Goal: Information Seeking & Learning: Learn about a topic

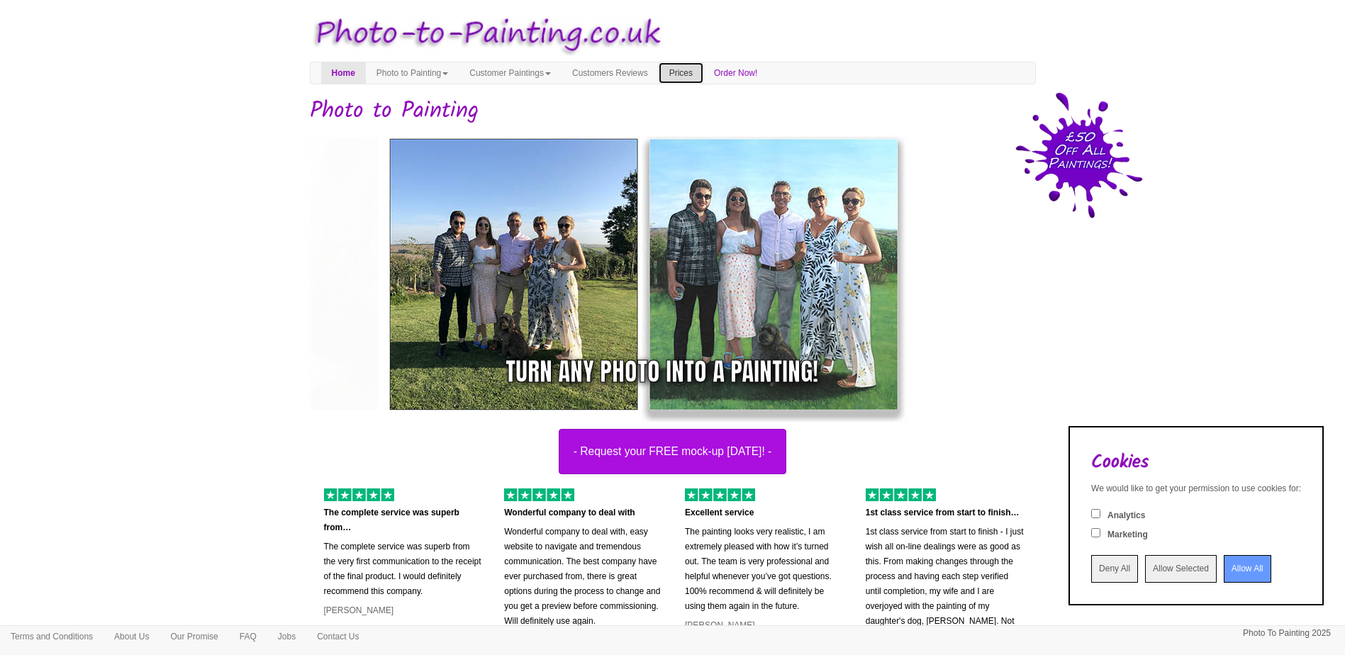
click at [704, 69] on link "Prices" at bounding box center [681, 72] width 45 height 21
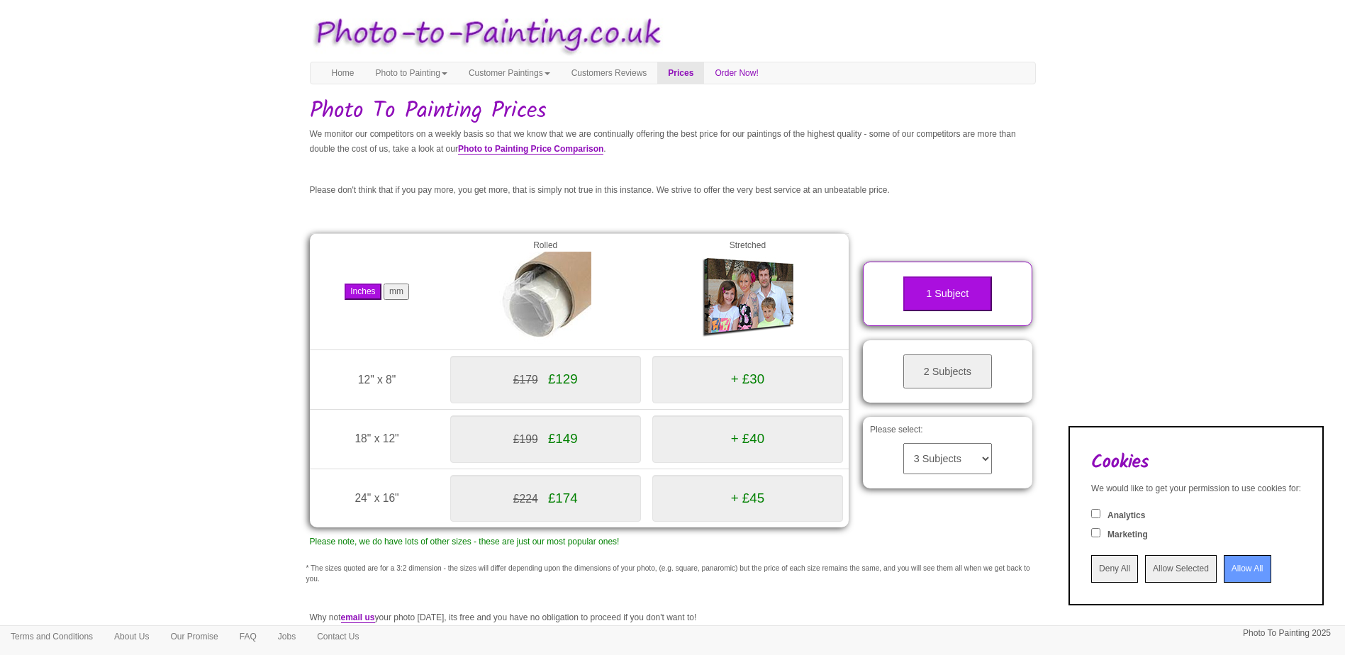
click at [405, 289] on button "mm" at bounding box center [397, 292] width 26 height 16
click at [407, 68] on link "Photo to Painting" at bounding box center [411, 72] width 93 height 21
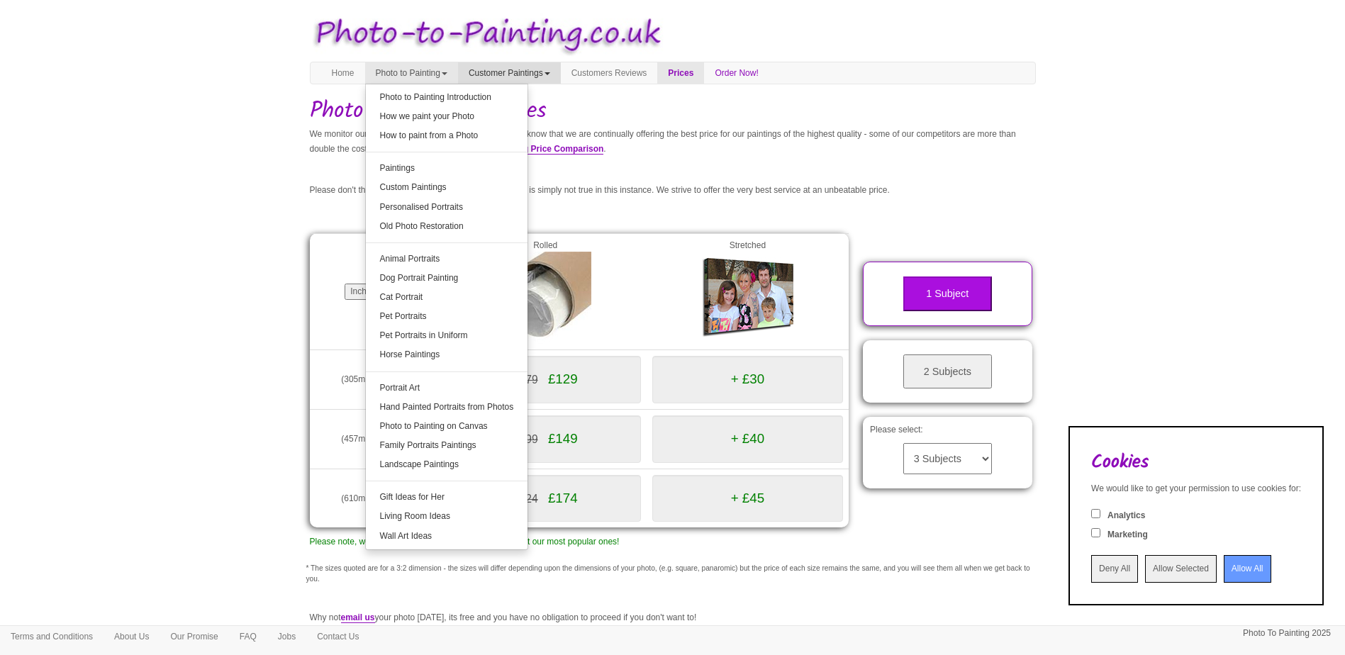
click at [504, 76] on link "Customer Paintings" at bounding box center [509, 72] width 103 height 21
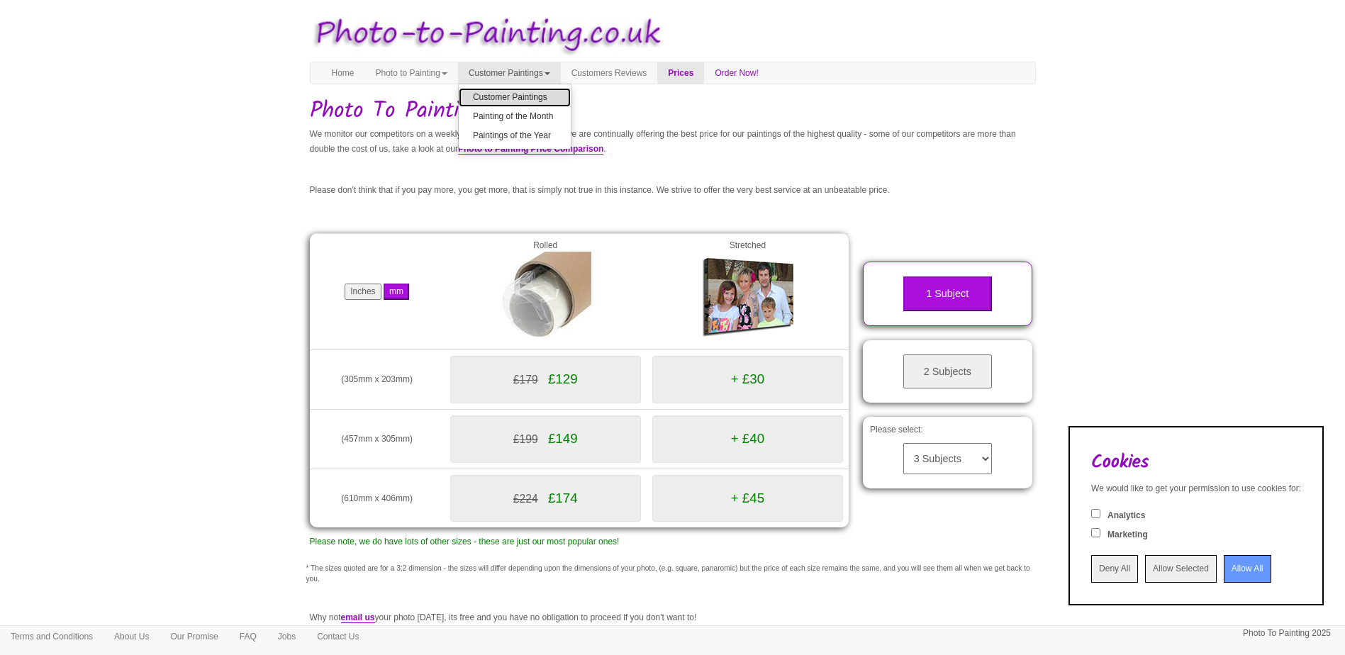
click at [528, 90] on link "Customer Paintings" at bounding box center [515, 97] width 112 height 19
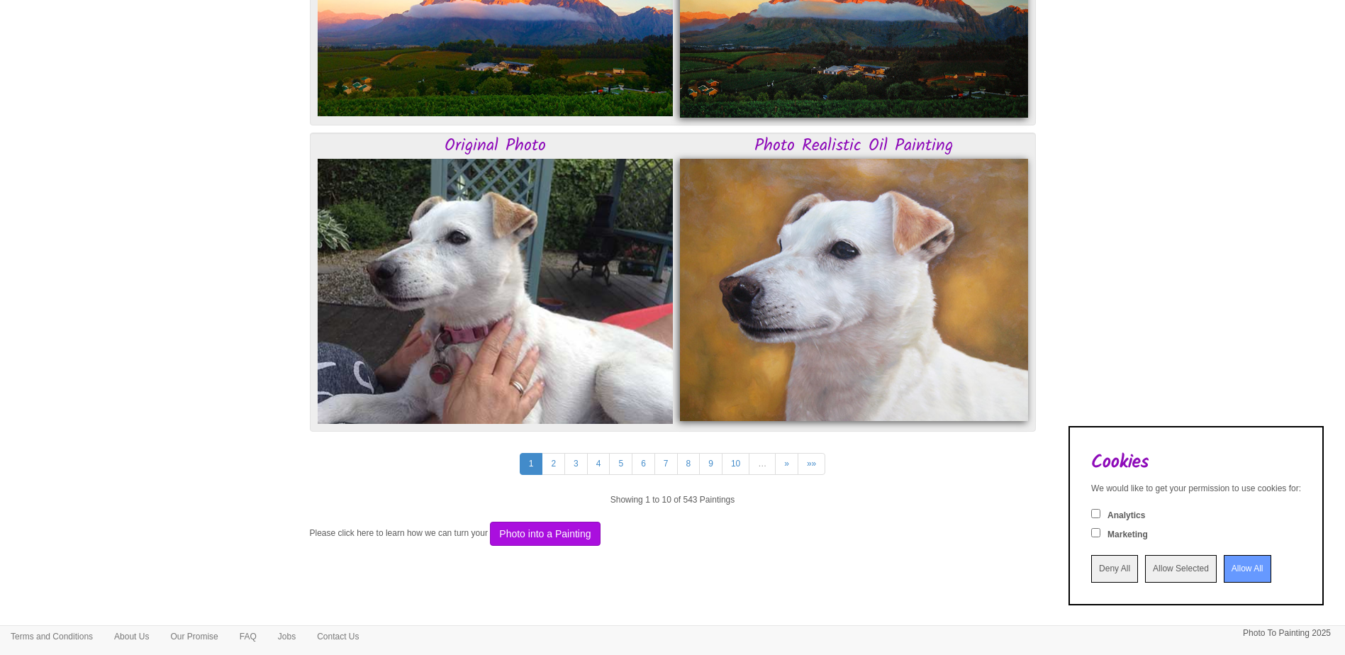
scroll to position [3605, 0]
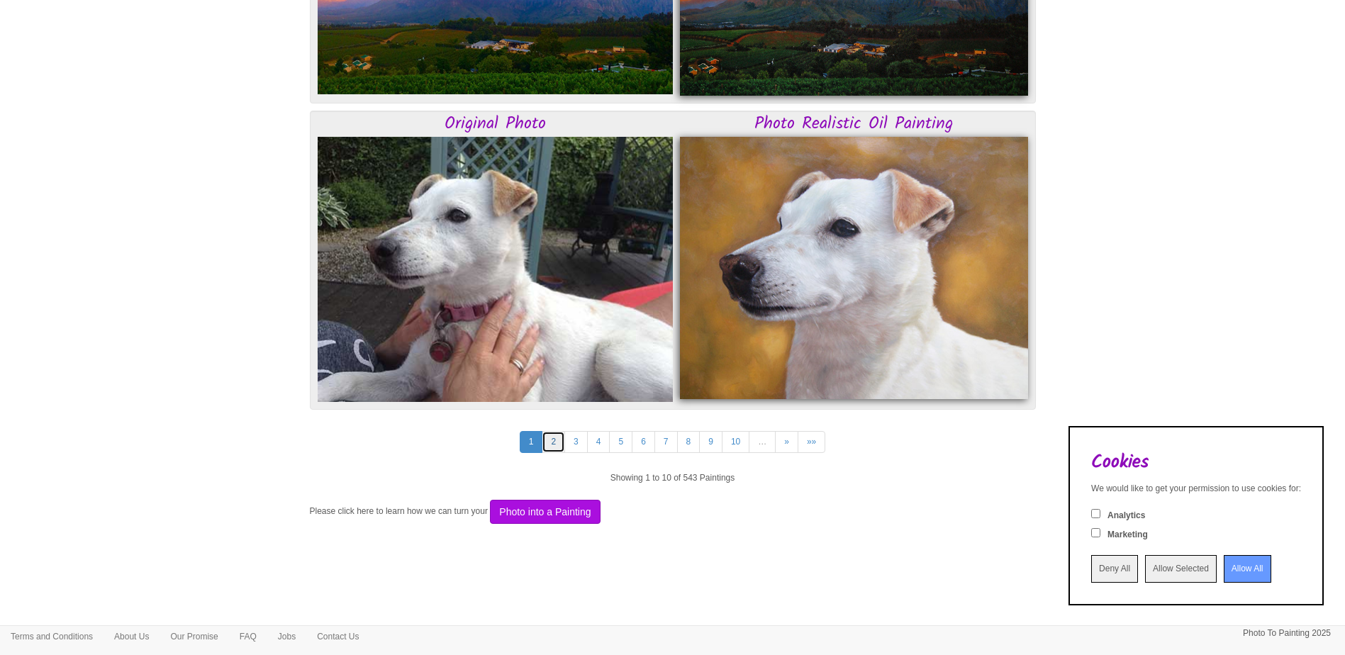
click at [556, 440] on link "2" at bounding box center [553, 442] width 23 height 22
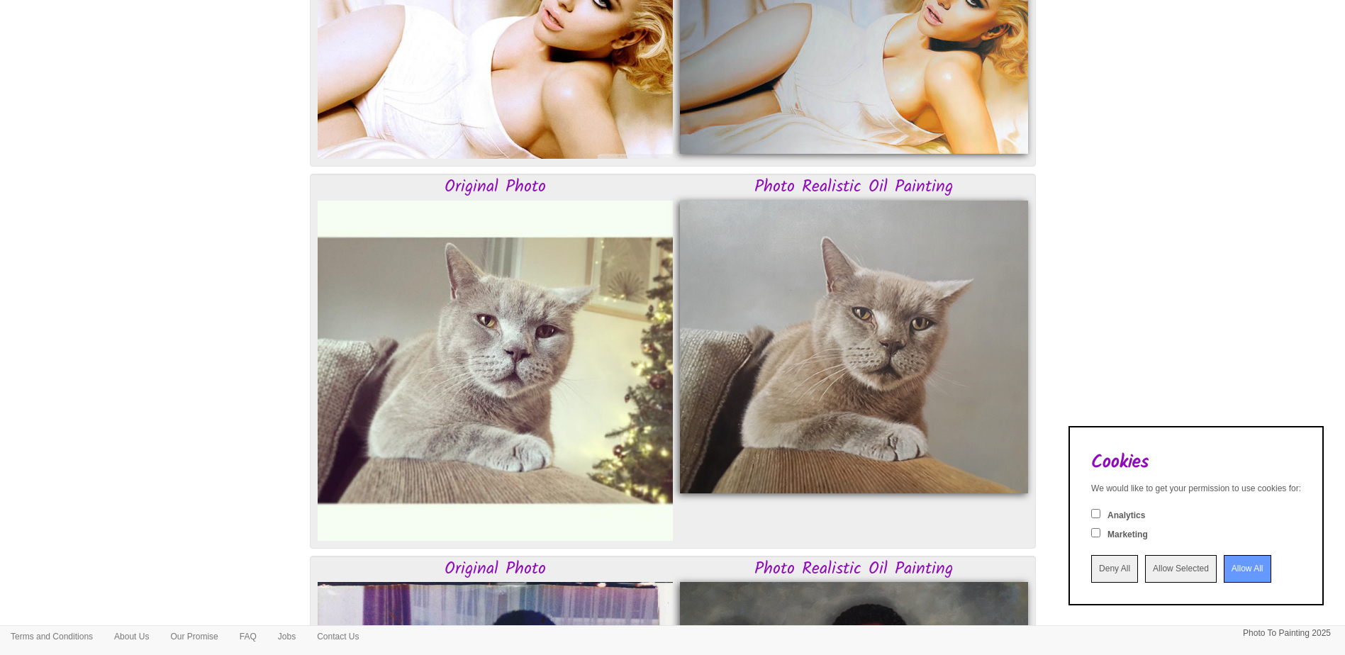
scroll to position [355, 0]
